Goal: Transaction & Acquisition: Download file/media

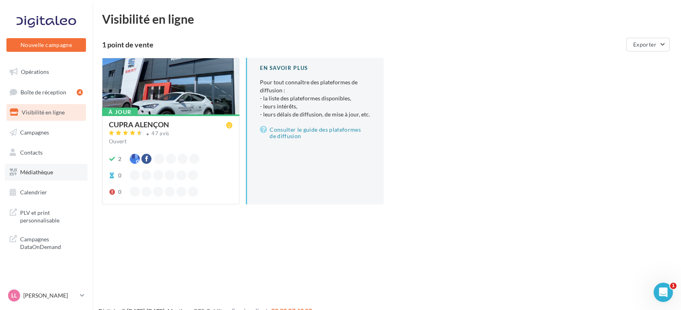
click at [18, 173] on link "Médiathèque" at bounding box center [46, 172] width 83 height 17
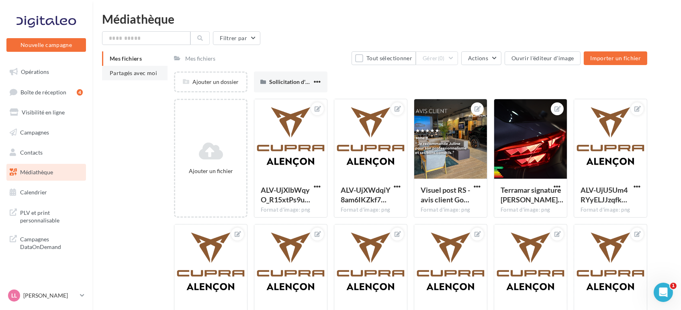
click at [111, 74] on span "Partagés avec moi" at bounding box center [133, 73] width 47 height 7
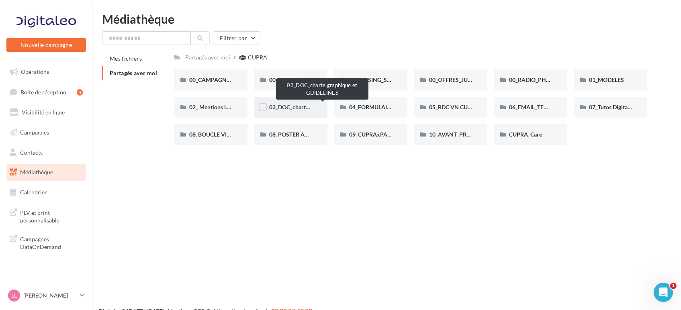
click at [281, 104] on span "03_DOC_charte graphique et GUIDELINES" at bounding box center [321, 107] width 105 height 7
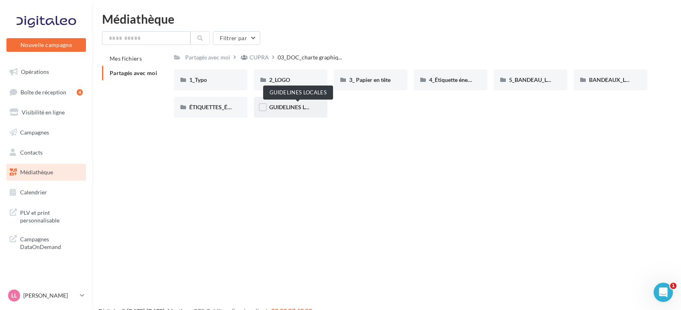
click at [300, 106] on span "GUIDELINES LOCALES" at bounding box center [297, 107] width 57 height 7
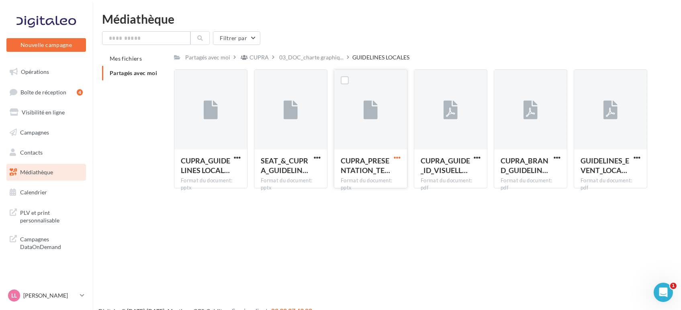
click at [401, 160] on span "button" at bounding box center [397, 157] width 7 height 7
click at [339, 181] on button "Télécharger" at bounding box center [362, 173] width 80 height 21
